Goal: Information Seeking & Learning: Understand process/instructions

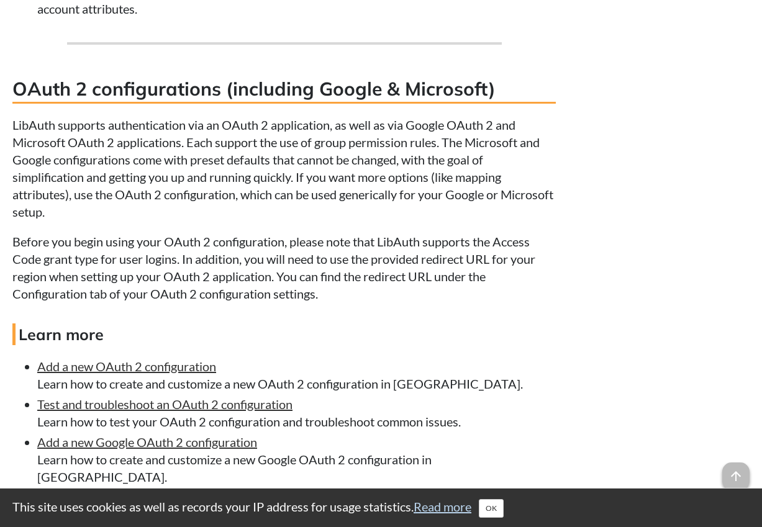
scroll to position [7498, 0]
click at [150, 117] on p "LibAuth supports authentication via an OAuth 2 application, as well as via Goog…" at bounding box center [283, 169] width 543 height 104
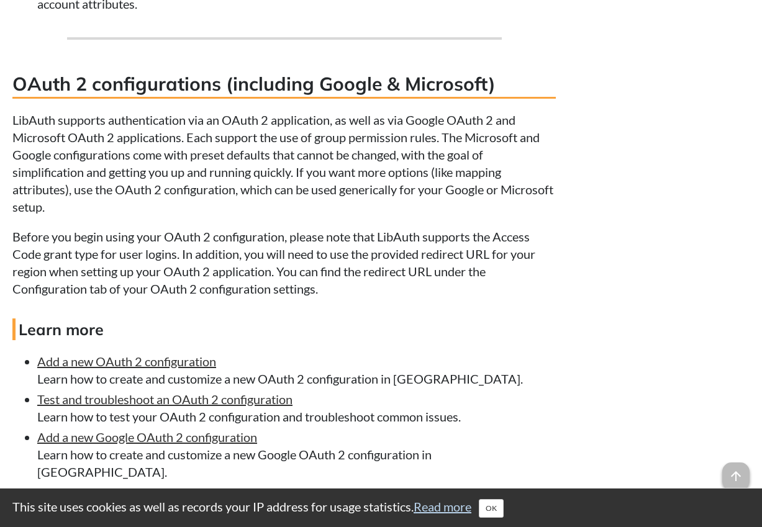
scroll to position [7499, 0]
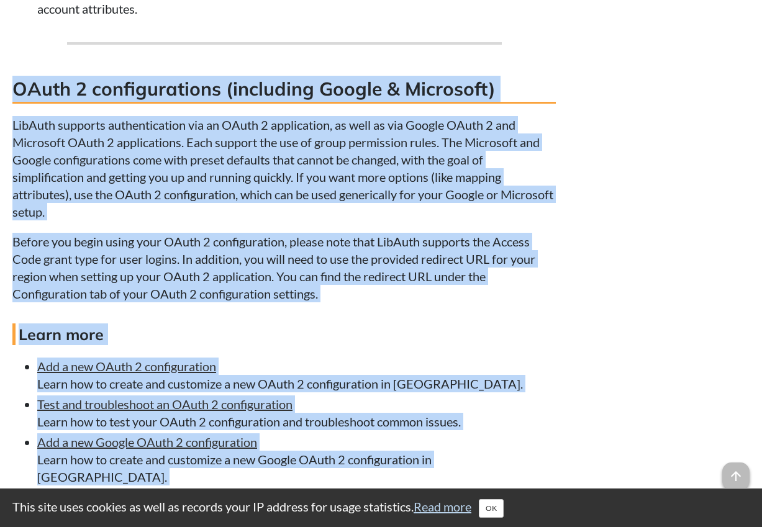
drag, startPoint x: 14, startPoint y: 17, endPoint x: 435, endPoint y: 422, distance: 584.2
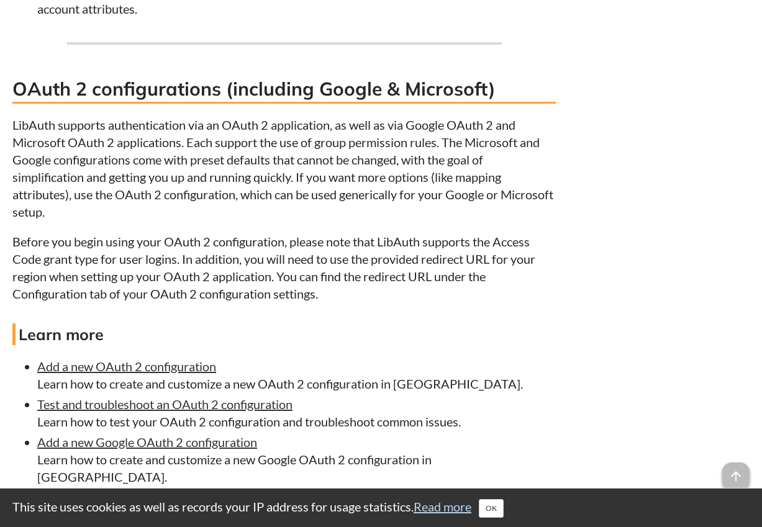
drag, startPoint x: 435, startPoint y: 422, endPoint x: 447, endPoint y: 455, distance: 35.0
click at [447, 455] on ul "Add a new OAuth 2 configuration Learn how to create and customize a new OAuth 2…" at bounding box center [283, 515] width 543 height 314
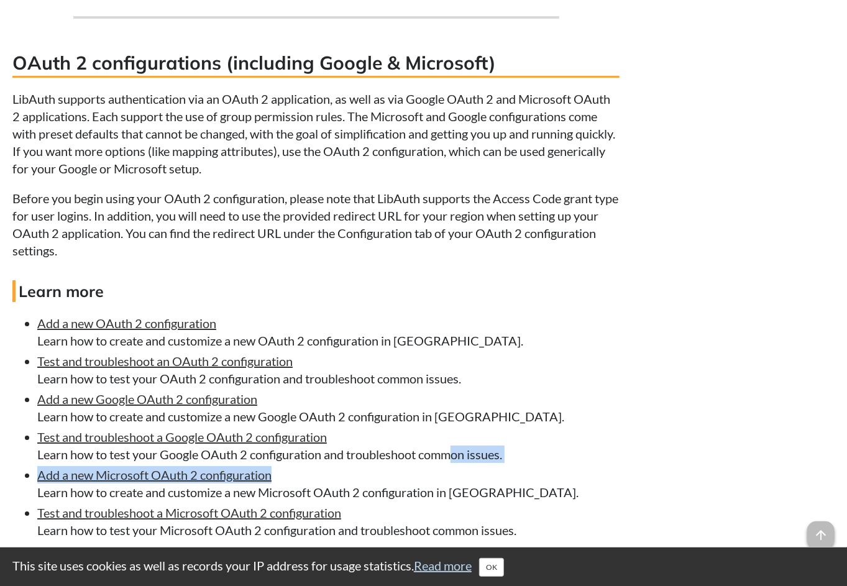
scroll to position [7334, 0]
drag, startPoint x: 14, startPoint y: 12, endPoint x: 228, endPoint y: 538, distance: 567.8
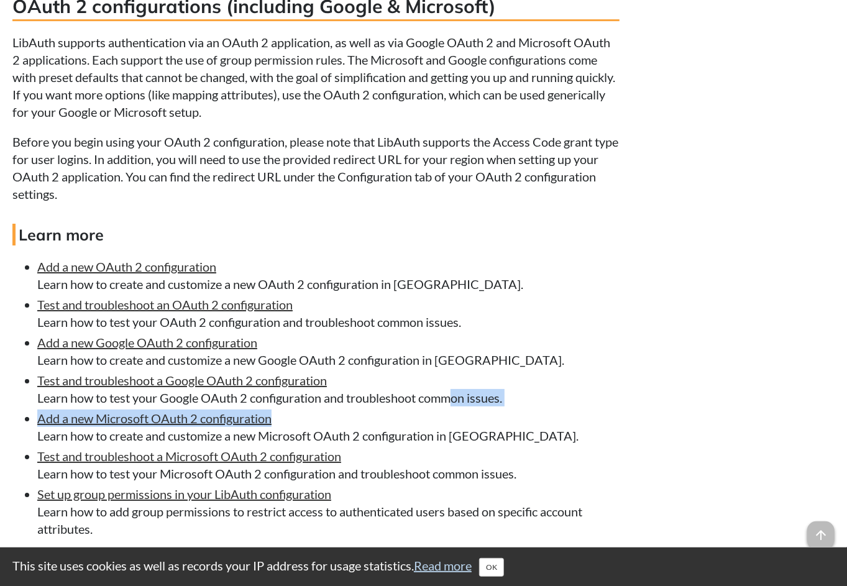
scroll to position [7402, 0]
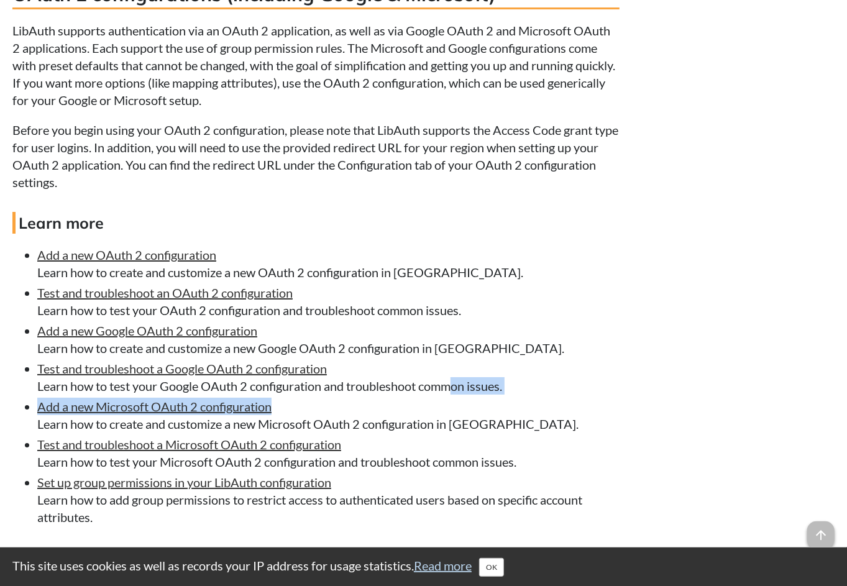
copy div "LOrem 1 ipsumdolorsita (consectet Adipis & Elitseddo) EiuSmod temporin utlabore…"
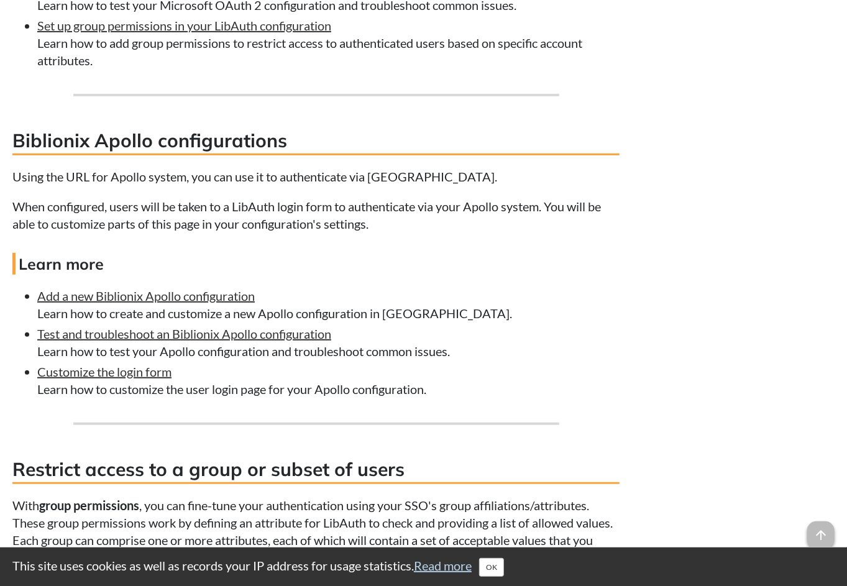
click at [507, 253] on h4 "Learn more" at bounding box center [315, 264] width 607 height 22
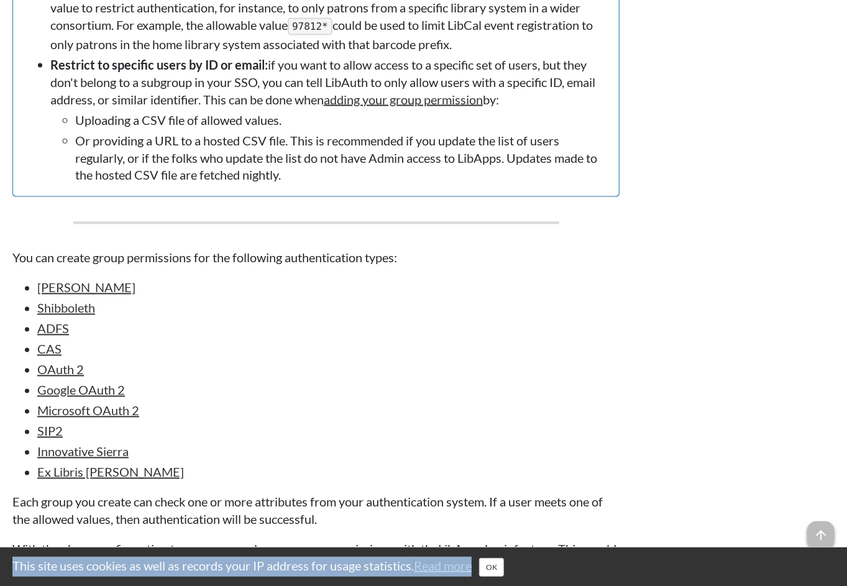
scroll to position [8741, 0]
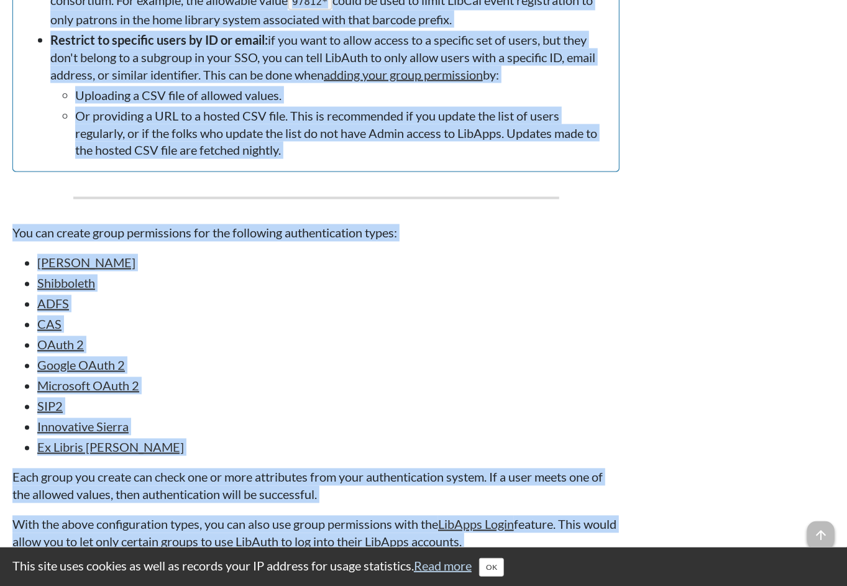
drag, startPoint x: 12, startPoint y: 59, endPoint x: 524, endPoint y: 535, distance: 699.2
copy div "Loremips dolors am c adipi el seddoe te incid Utla etdol magnaaliqua , eni adm …"
click at [401, 336] on li "OAuth 2" at bounding box center [328, 344] width 582 height 17
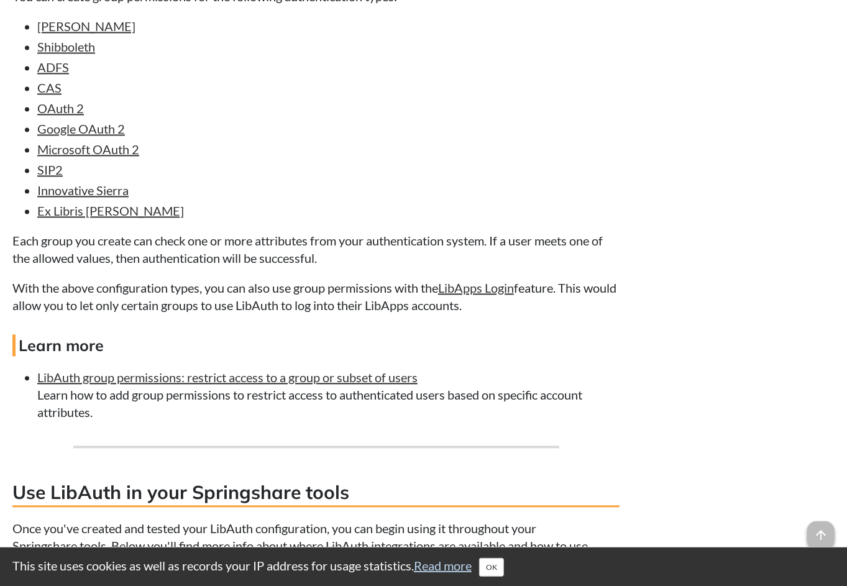
scroll to position [8986, 0]
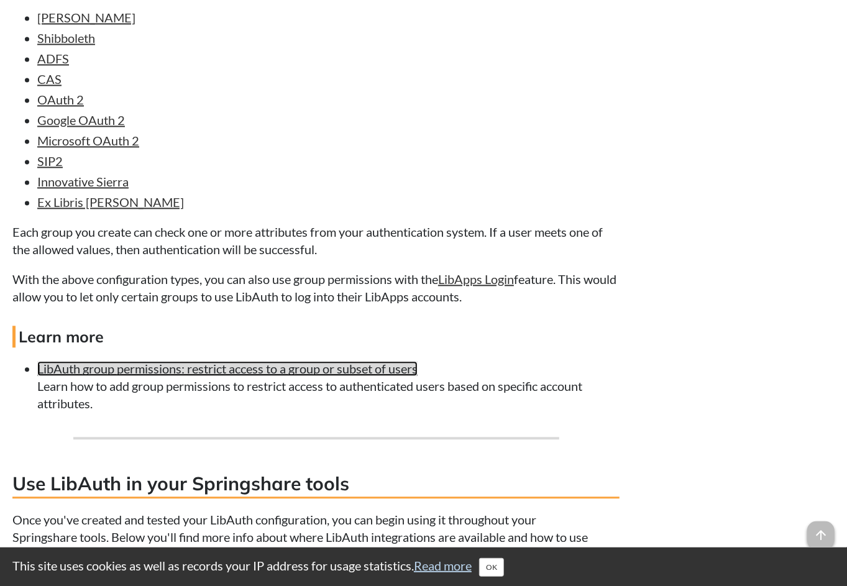
click at [349, 361] on link "LibAuth group permissions: restrict access to a group or subset of users" at bounding box center [227, 368] width 380 height 15
